Goal: Obtain resource: Obtain resource

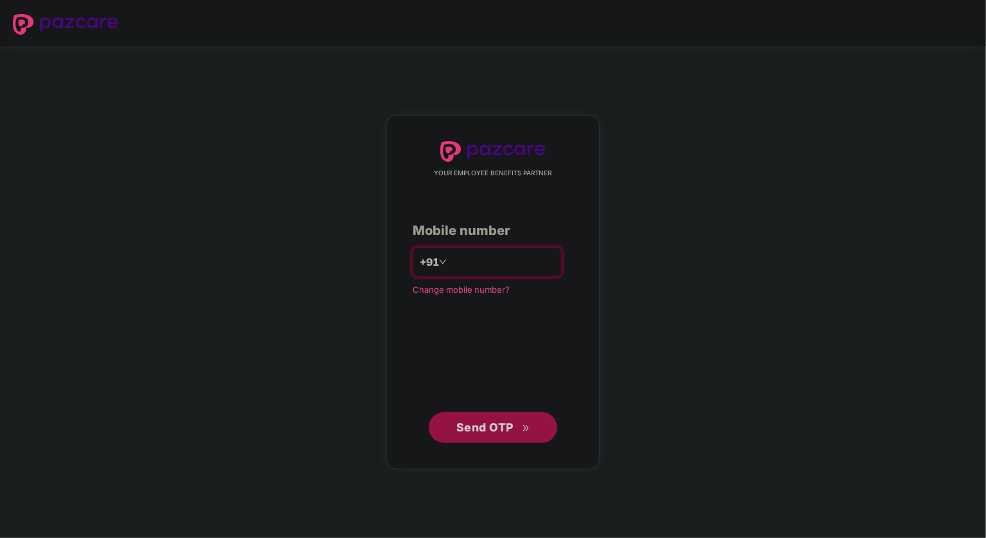
click at [496, 257] on input "number" at bounding box center [501, 262] width 105 height 21
type input "**********"
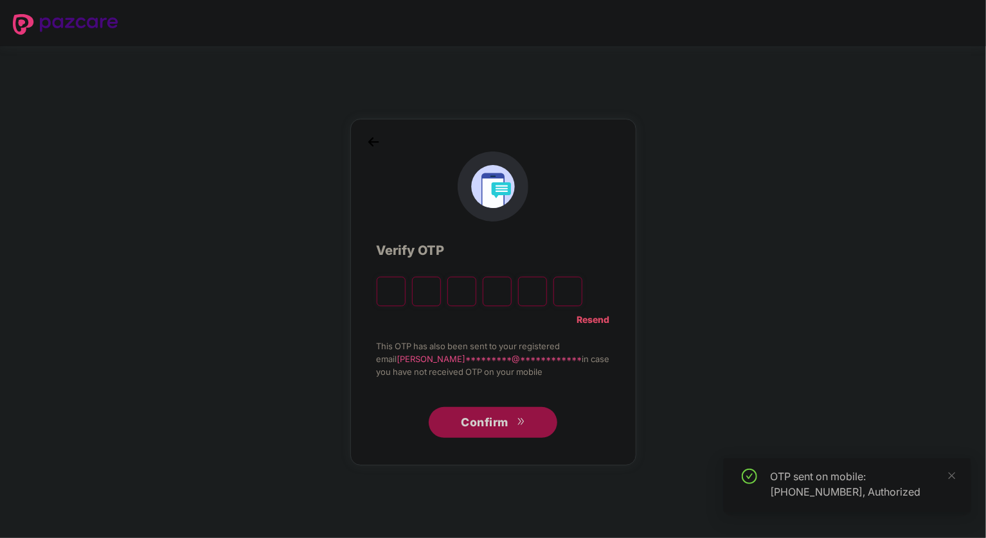
click at [403, 291] on input "Please enter verification code. Digit 1" at bounding box center [390, 292] width 29 height 30
type input "*"
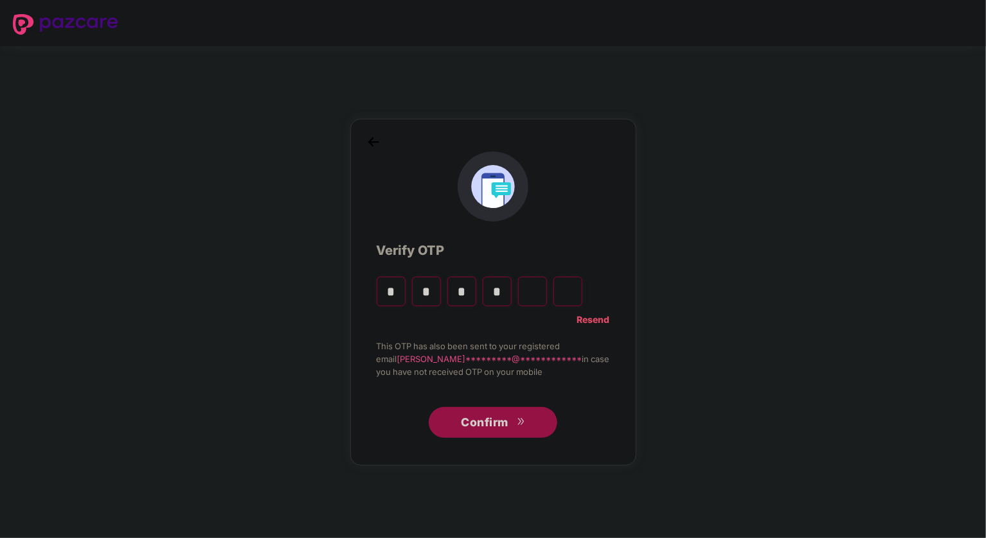
type input "*"
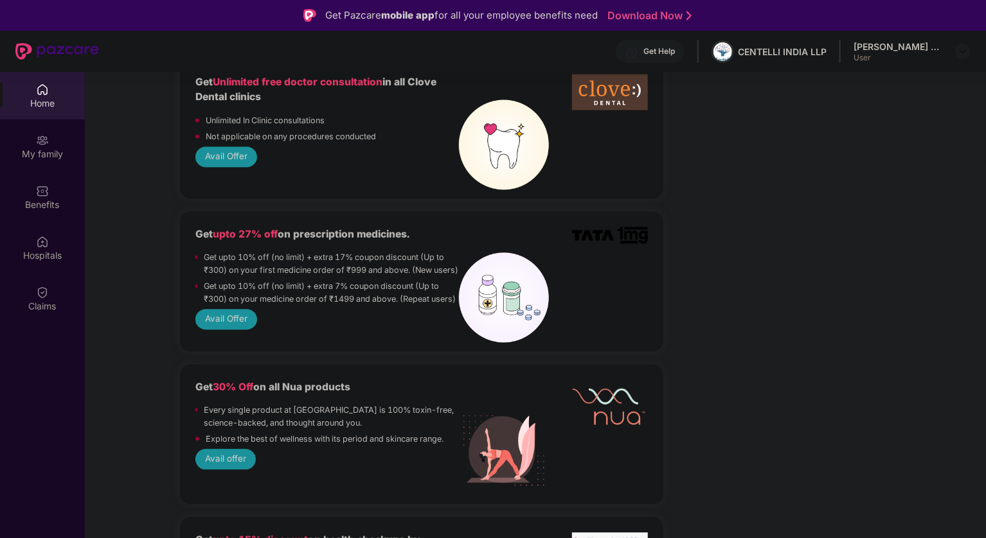
scroll to position [1213, 0]
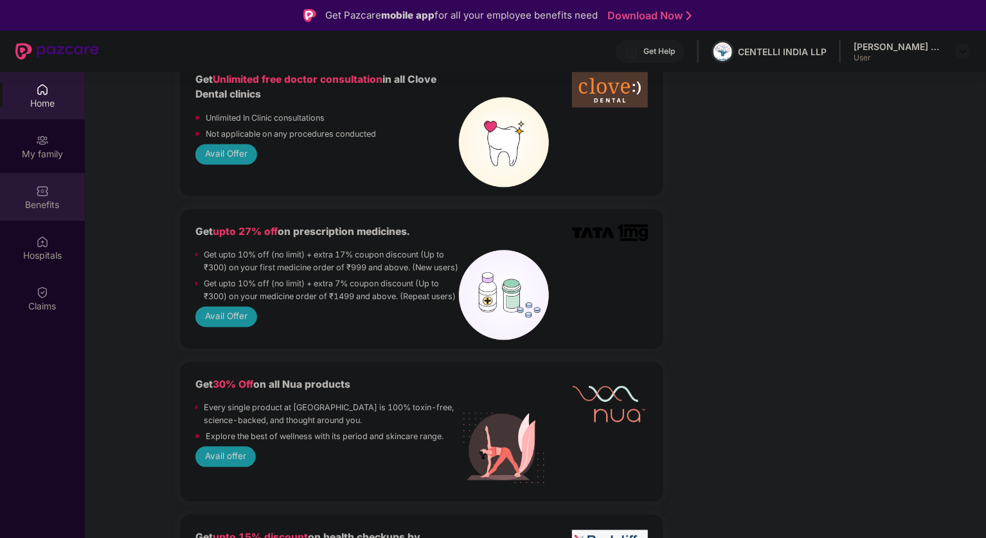
click at [46, 192] on img at bounding box center [42, 191] width 13 height 13
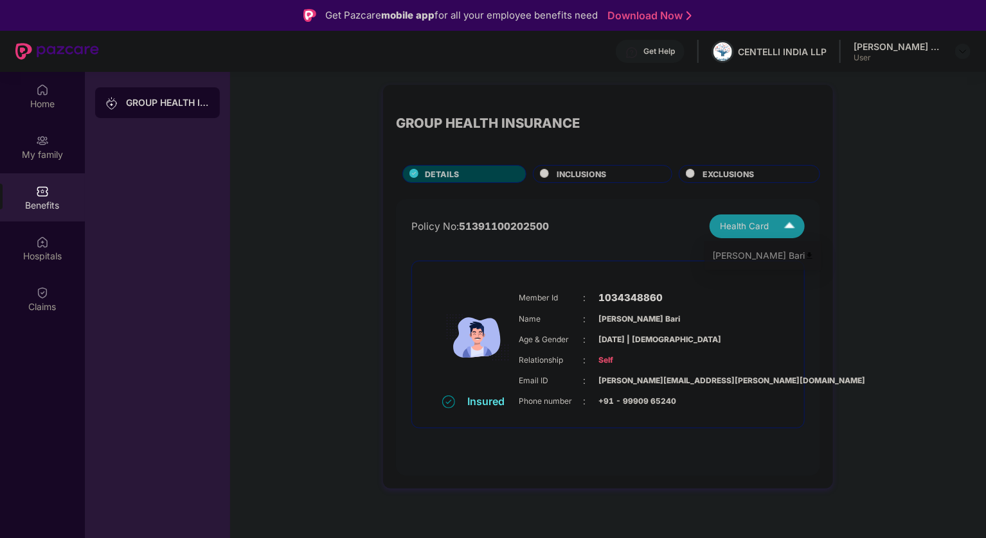
click at [756, 226] on span "Health Card" at bounding box center [744, 226] width 49 height 13
click at [743, 259] on div "[PERSON_NAME] Bari" at bounding box center [763, 256] width 102 height 14
